Goal: Answer question/provide support

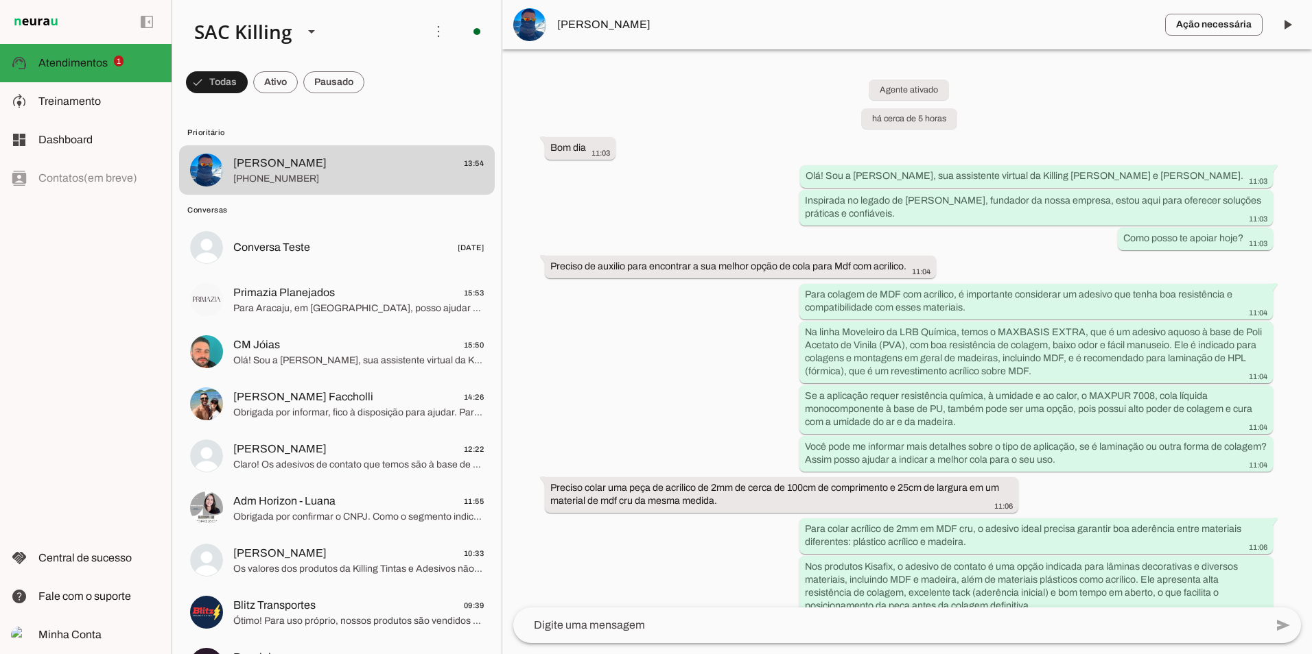
scroll to position [1013, 0]
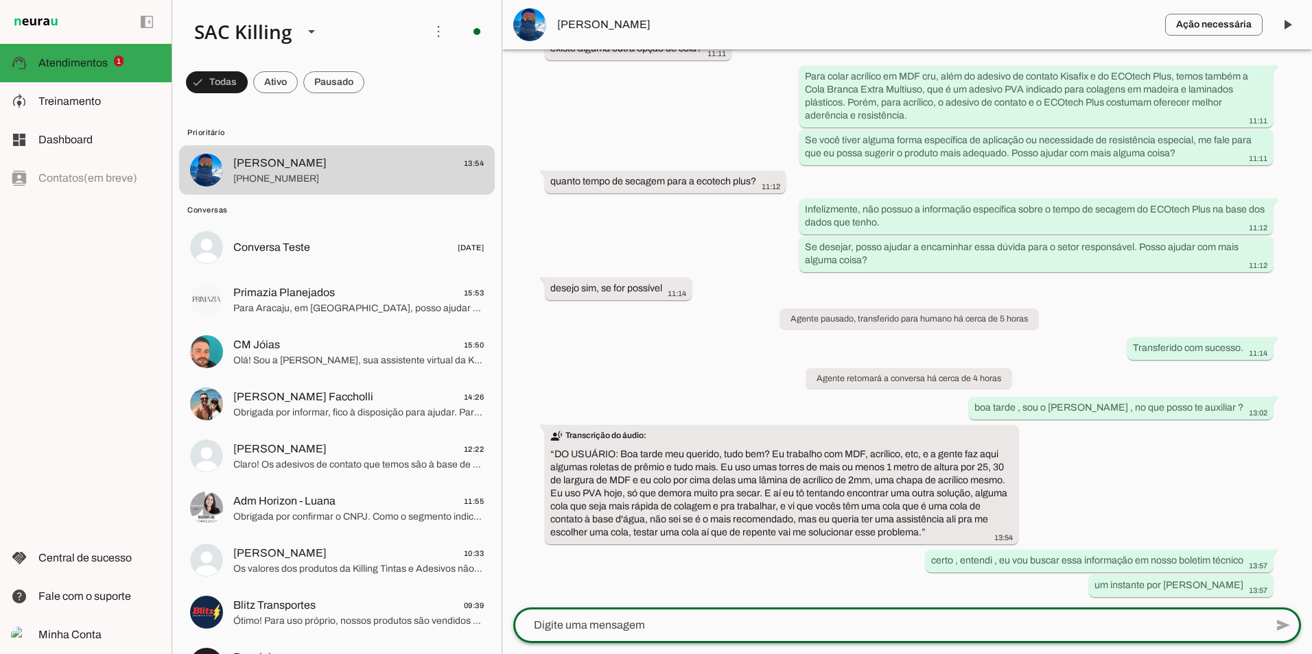
click at [684, 632] on textarea at bounding box center [889, 625] width 752 height 16
click at [674, 637] on div at bounding box center [889, 626] width 752 height 36
click at [571, 628] on textarea at bounding box center [889, 625] width 752 height 16
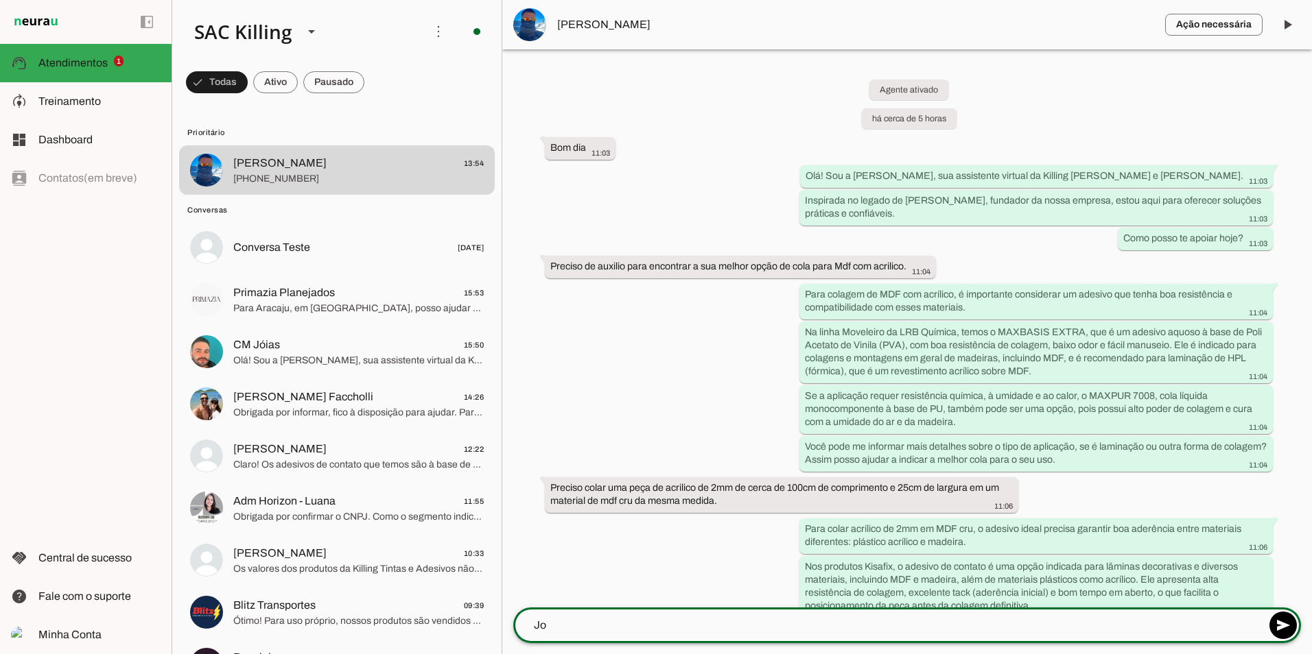
type textarea "J"
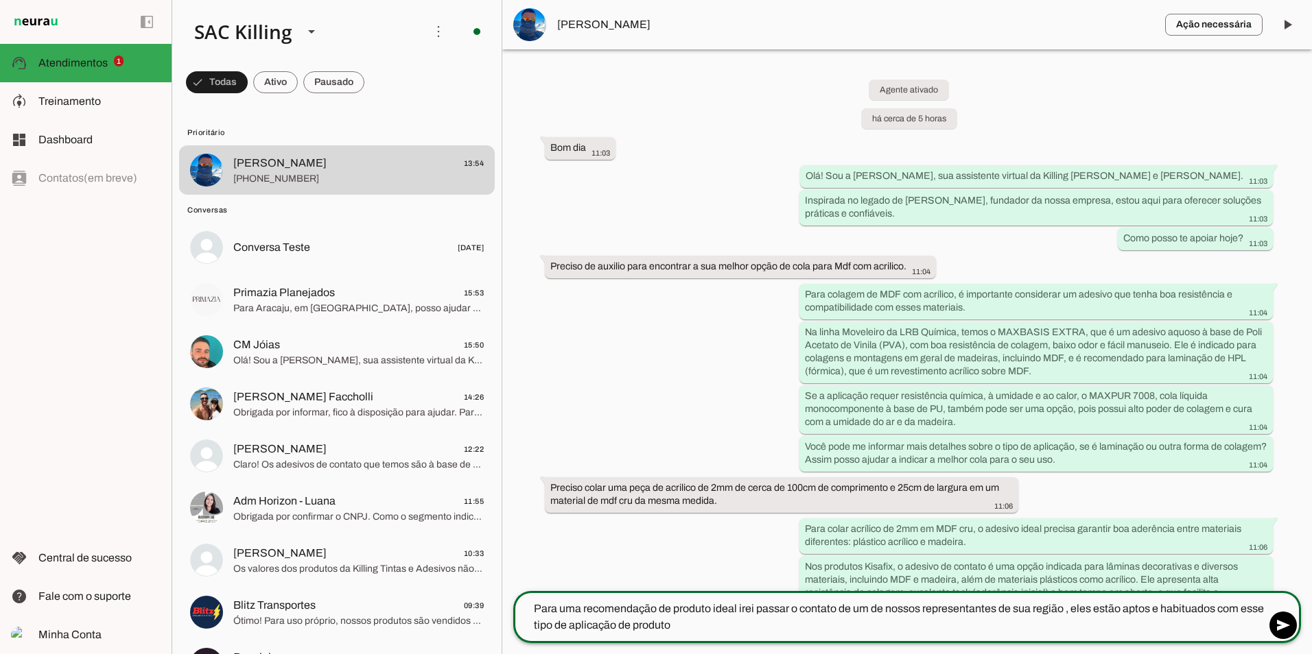
type textarea "Para uma recomendação de produto ideal irei passar o contato de um de nossos re…"
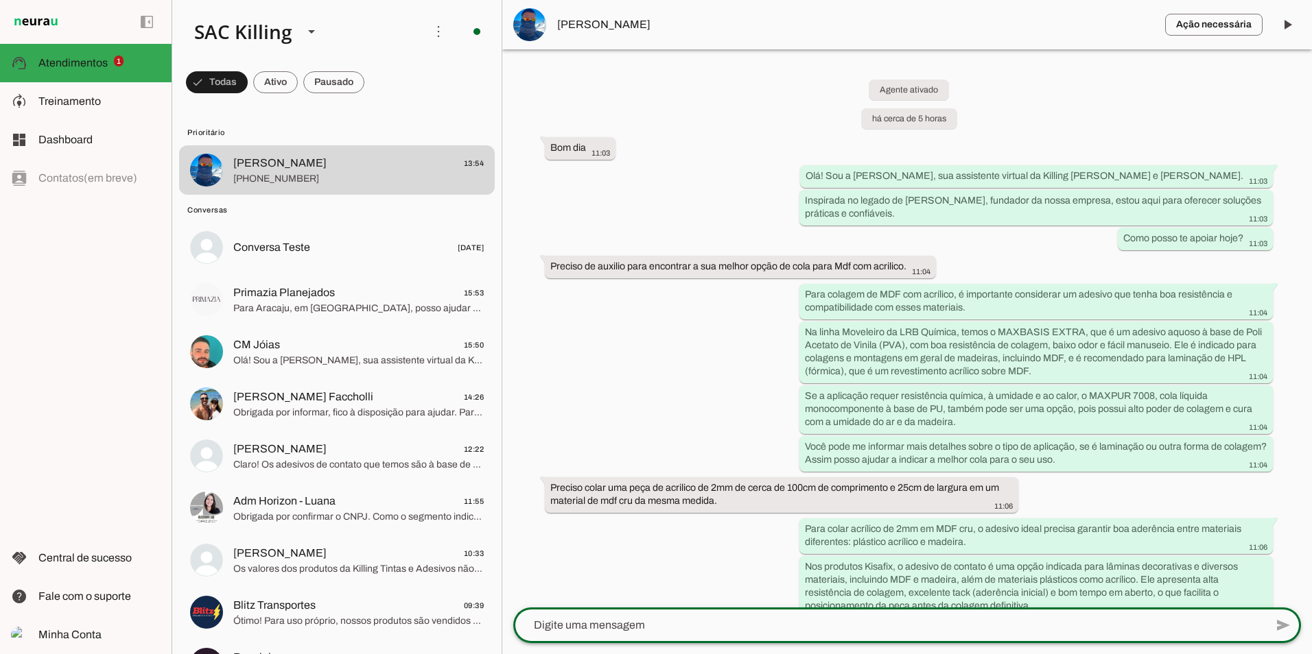
paste textarea "META REPRESSENTAÇÕES COMERCIAIS LTD"
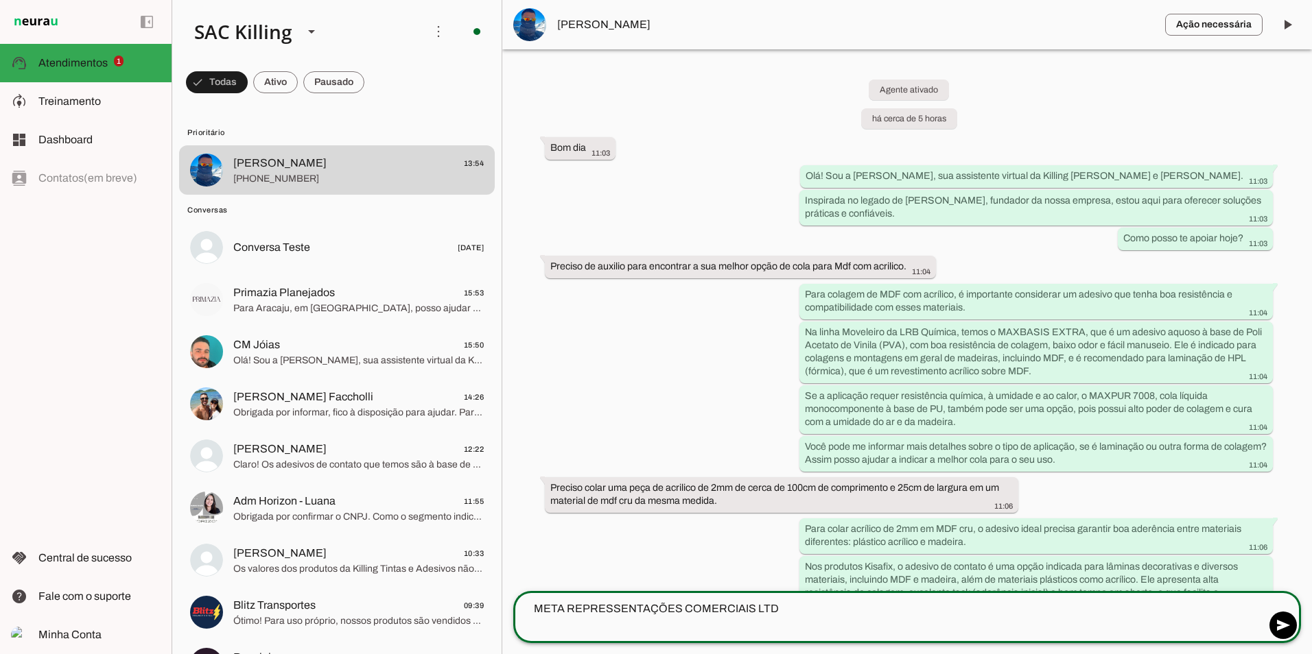
type textarea "META REPRESSENTAÇÕES COMERCIAIS LTD"
type md-outlined-text-field "META REPRESSENTAÇÕES COMERCIAIS LTD"
paste textarea "19 99702 4399"
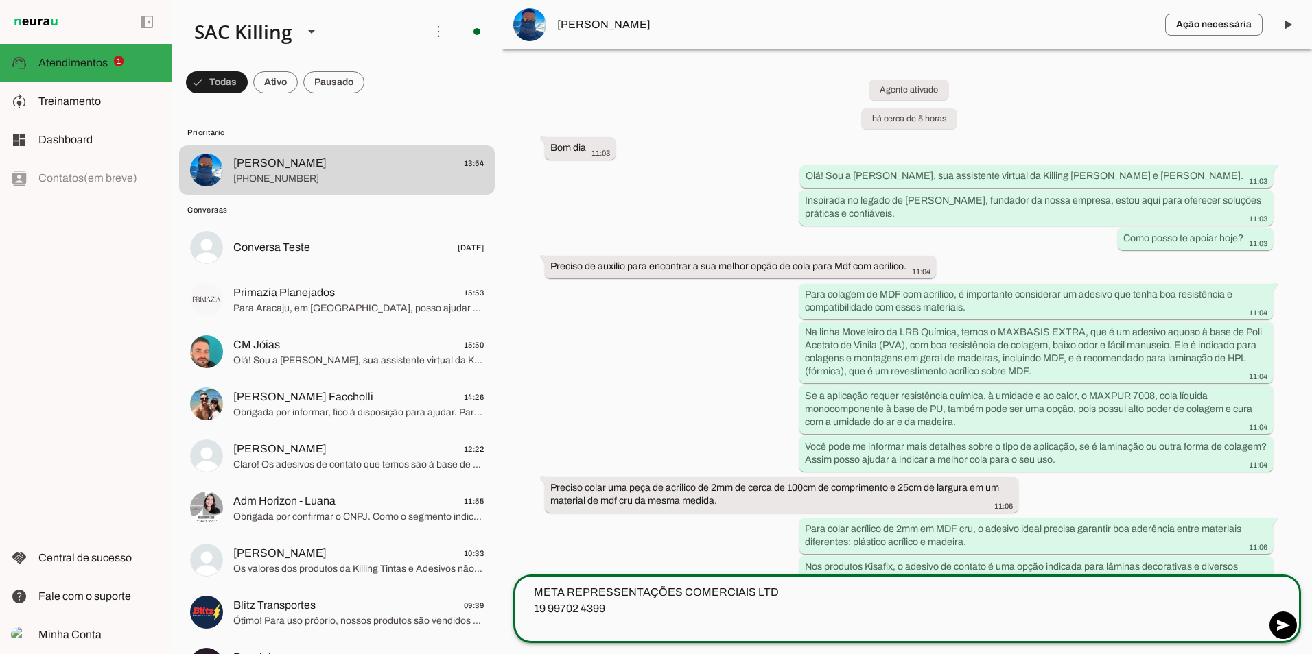
type textarea "META REPRESSENTAÇÕES COMERCIAIS LTD 19 99702 4399"
type md-outlined-text-field "META REPRESSENTAÇÕES COMERCIAIS LTD 19 99702 4399"
paste textarea "Édson"
type textarea "META REPRESSENTAÇÕES COMERCIAIS LTD 19 99702 4399 [GEOGRAPHIC_DATA]"
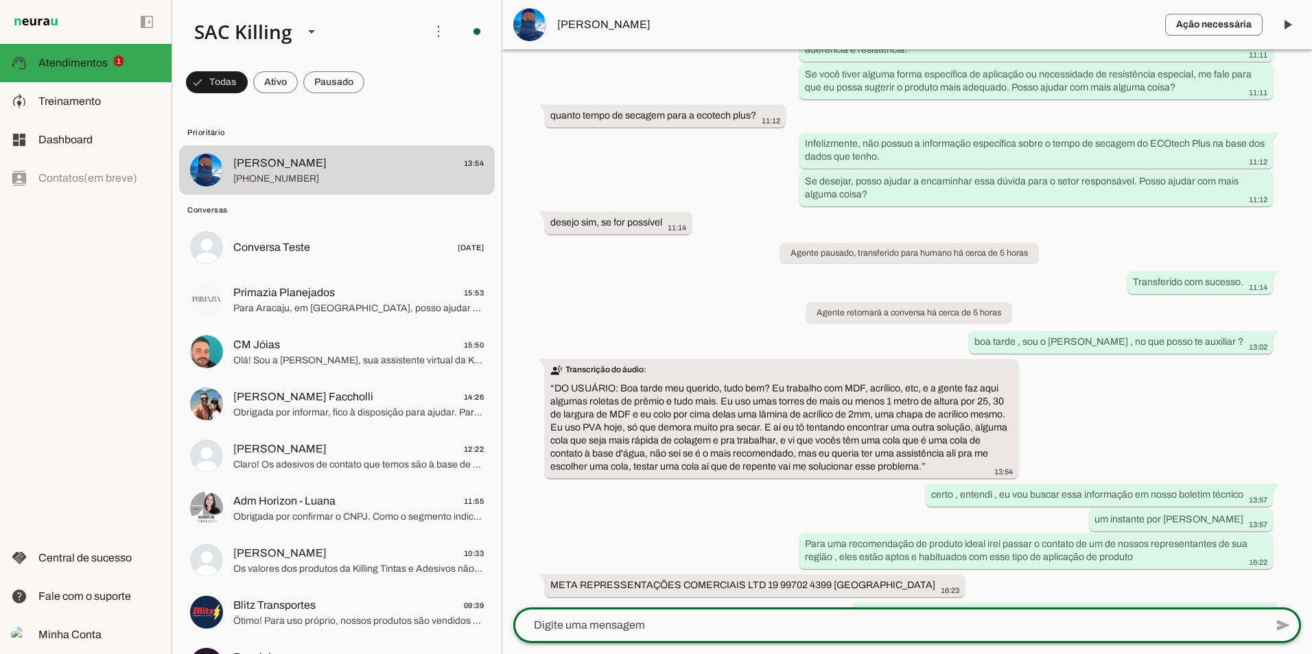
scroll to position [1076, 0]
